Goal: Task Accomplishment & Management: Manage account settings

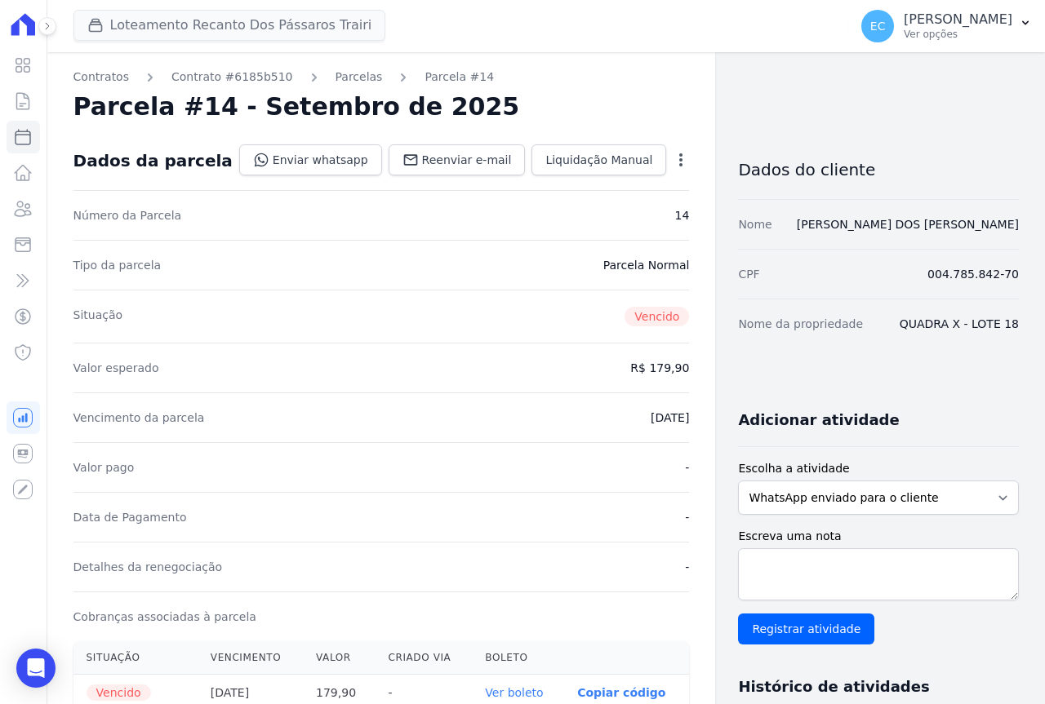
scroll to position [408, 0]
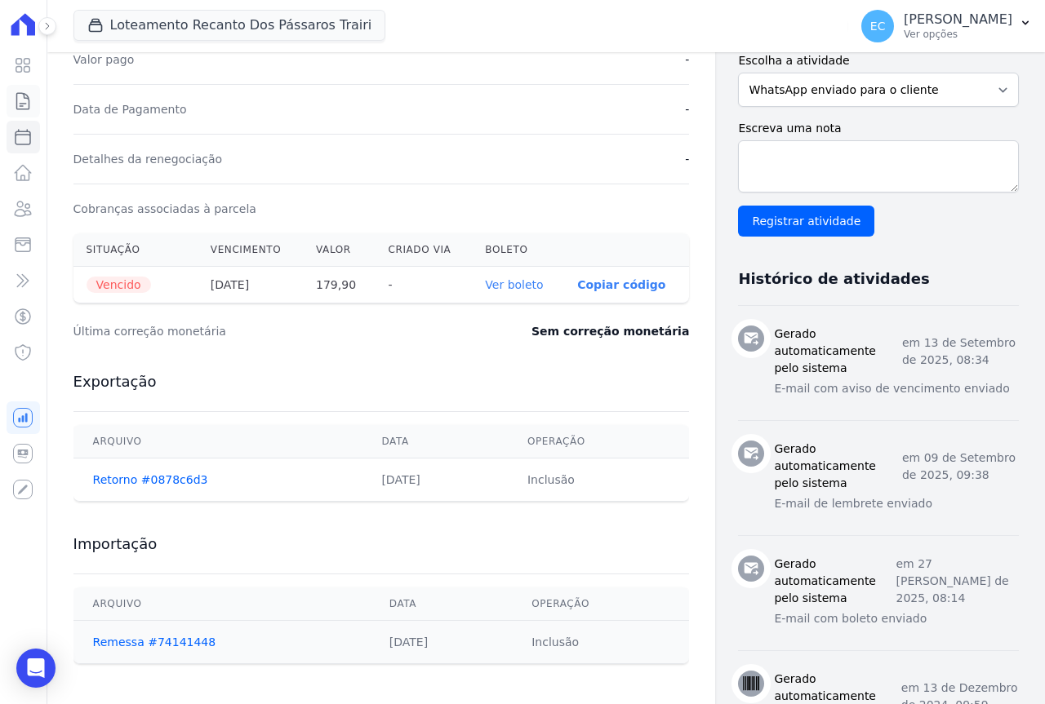
click at [26, 106] on icon at bounding box center [23, 101] width 20 height 20
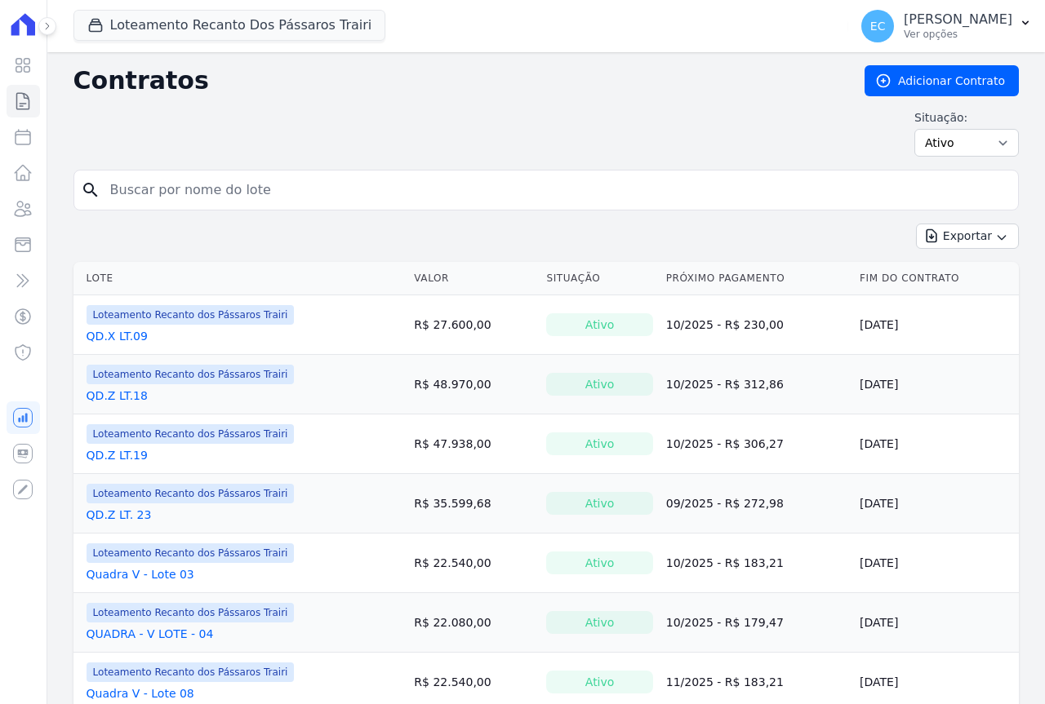
click at [143, 194] on input "search" at bounding box center [555, 190] width 911 height 33
type input "48"
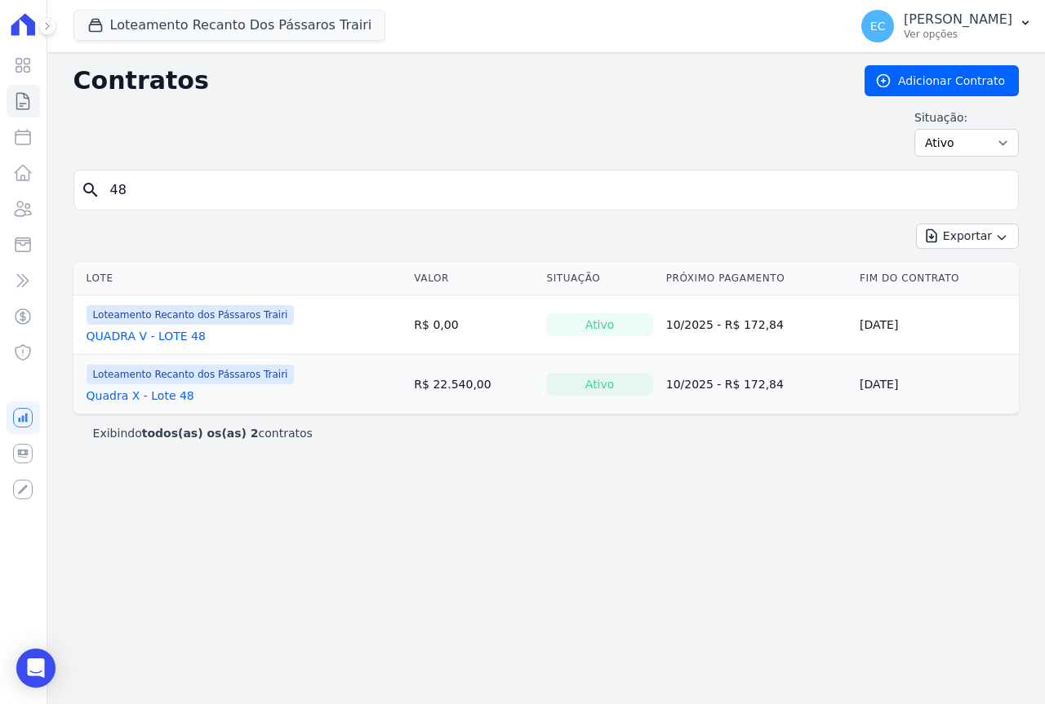
click at [161, 393] on link "Quadra X - Lote 48" at bounding box center [141, 396] width 108 height 16
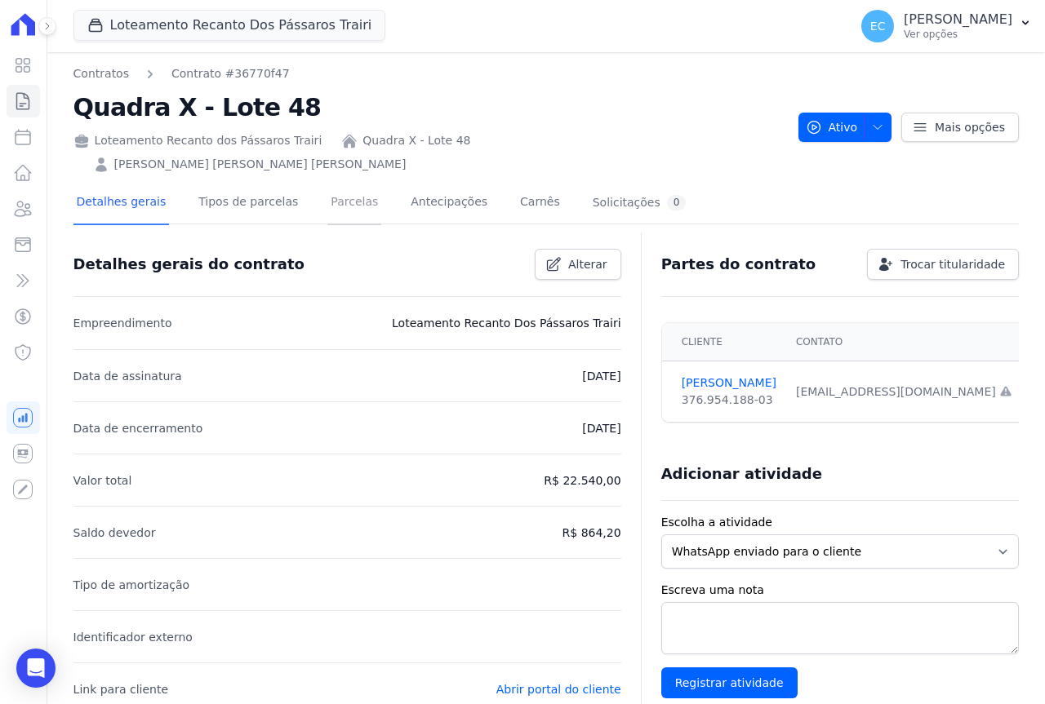
click at [327, 182] on link "Parcelas" at bounding box center [354, 203] width 54 height 43
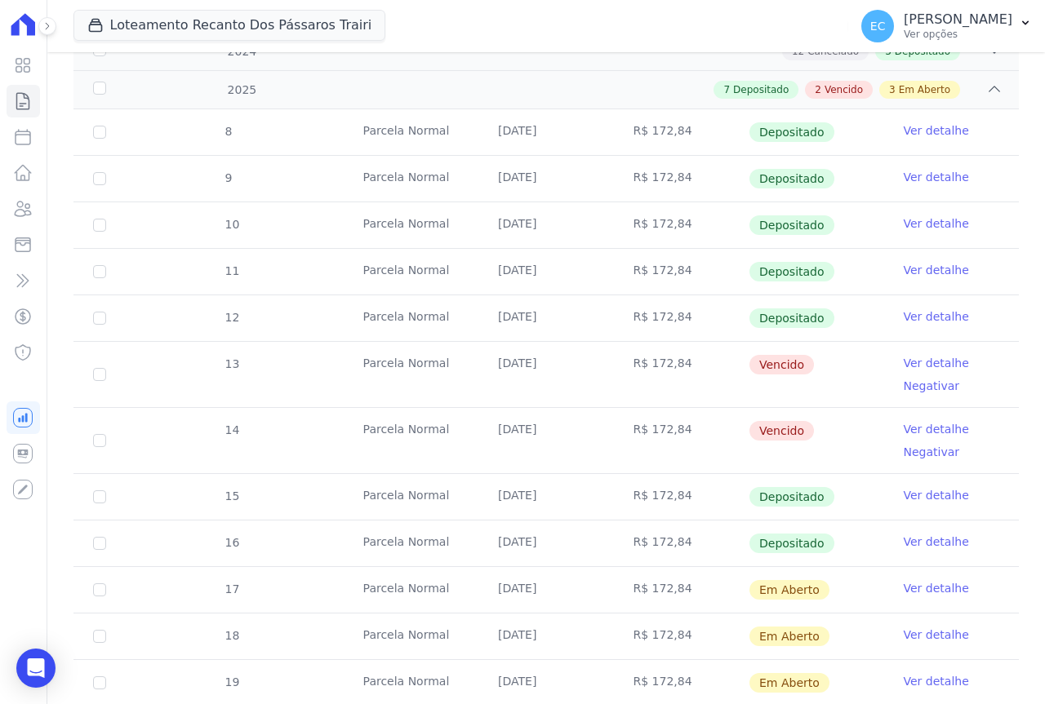
scroll to position [324, 0]
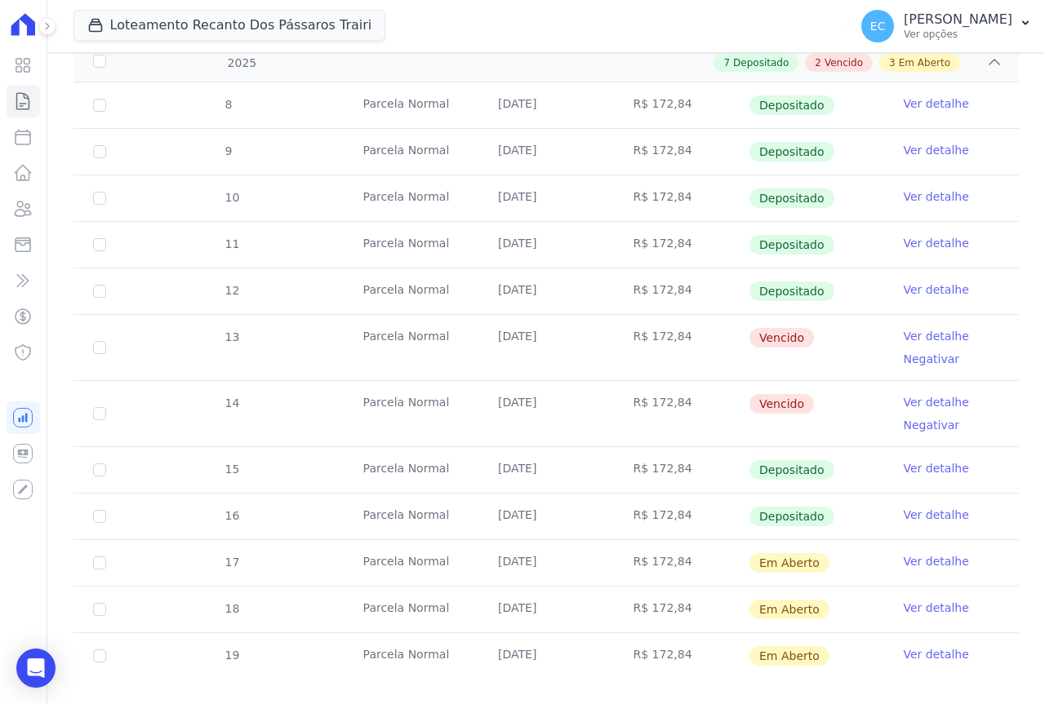
click at [904, 328] on link "Ver detalhe" at bounding box center [936, 336] width 65 height 16
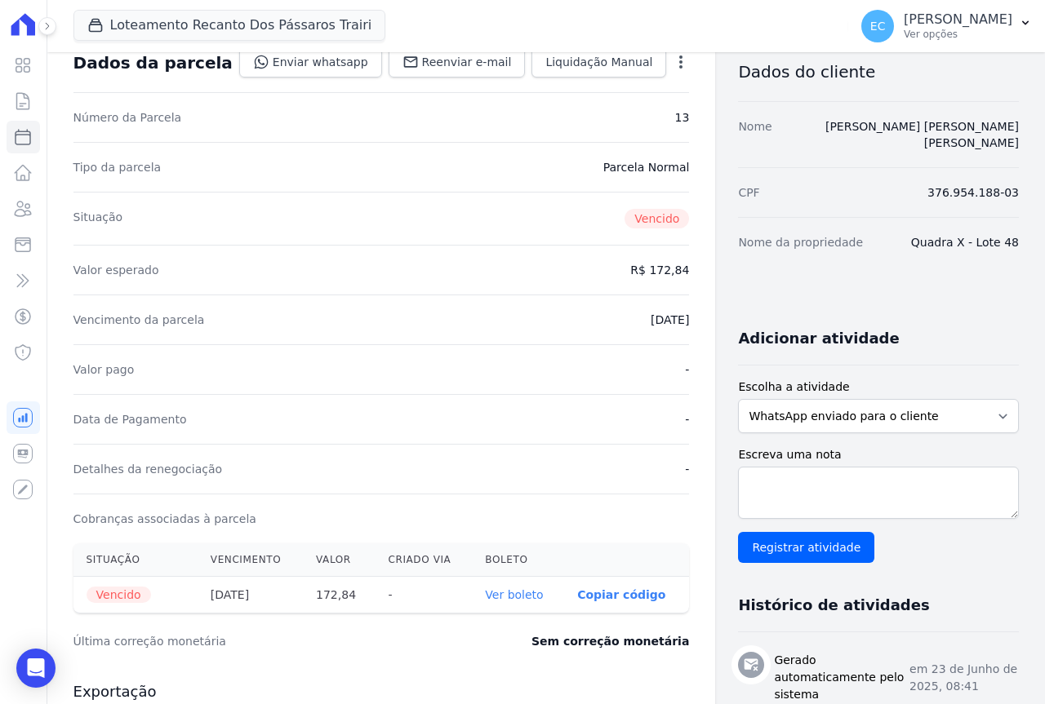
scroll to position [245, 0]
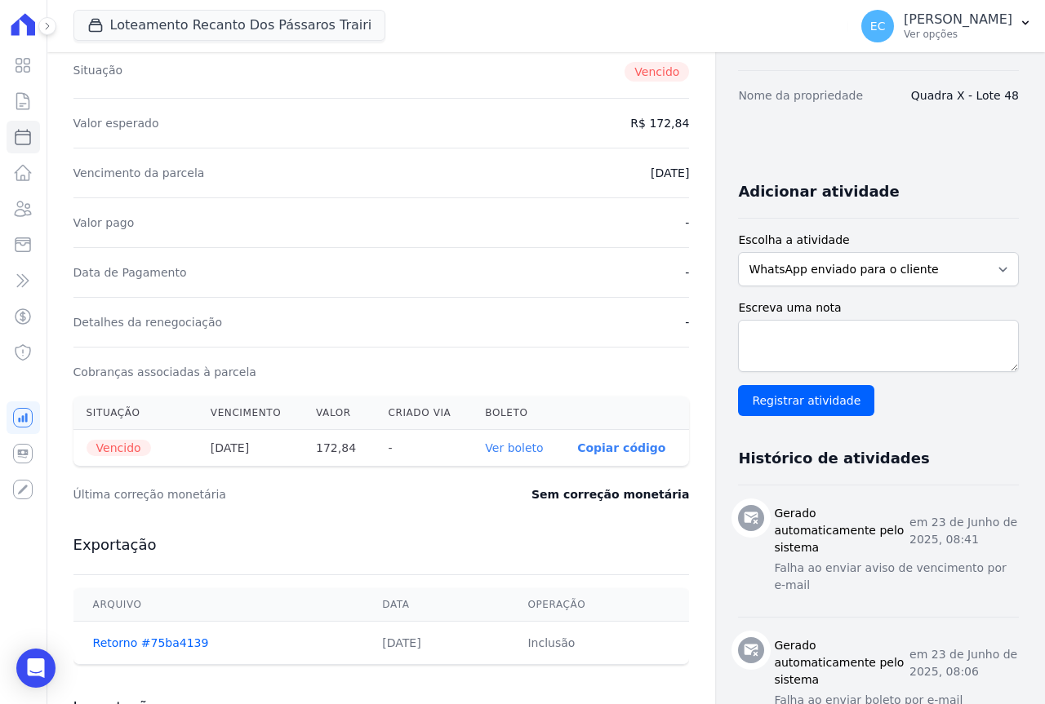
click at [499, 451] on link "Ver boleto" at bounding box center [514, 448] width 58 height 13
